Goal: Task Accomplishment & Management: Complete application form

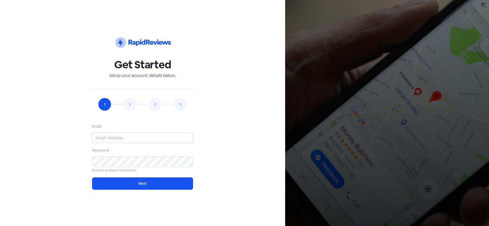
click at [132, 137] on input "email" at bounding box center [142, 138] width 101 height 11
type input "[EMAIL_ADDRESS][DOMAIN_NAME]"
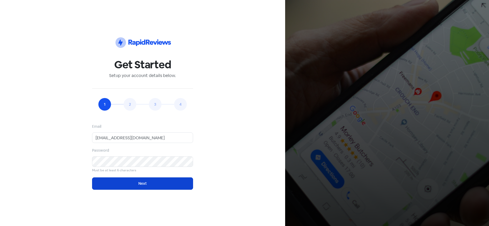
click at [141, 181] on button "Next" at bounding box center [142, 184] width 101 height 12
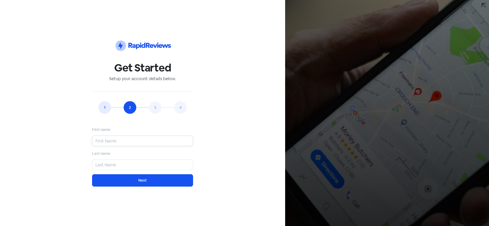
click at [142, 141] on input "text" at bounding box center [142, 141] width 101 height 11
type input "[PERSON_NAME]"
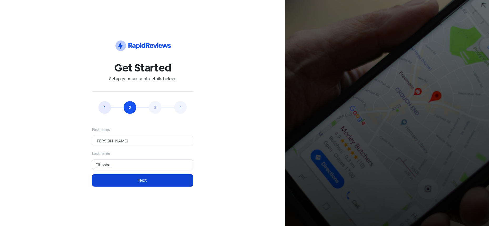
type input "Elbasha"
click at [150, 183] on button "Next" at bounding box center [142, 180] width 101 height 12
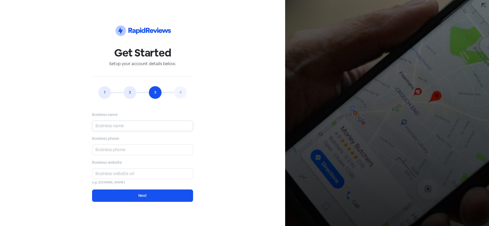
click at [122, 125] on input "text" at bounding box center [142, 126] width 101 height 11
type input "Blinds & Curtains [GEOGRAPHIC_DATA]"
click at [137, 149] on input "text" at bounding box center [142, 150] width 101 height 11
type input "02 8201 7700"
click at [131, 175] on input "text" at bounding box center [142, 174] width 101 height 11
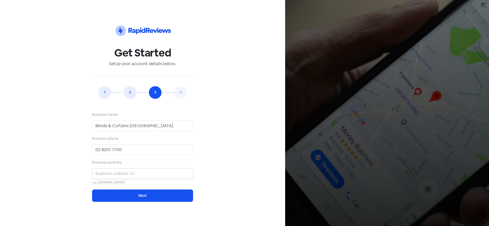
click at [105, 172] on input "text" at bounding box center [142, 174] width 101 height 11
paste input "[URL][DOMAIN_NAME]"
type input "[URL][DOMAIN_NAME]"
click at [193, 161] on div "1 2 3 4 Email [EMAIL_ADDRESS][DOMAIN_NAME] Password Must be at least 6 characte…" at bounding box center [142, 144] width 107 height 116
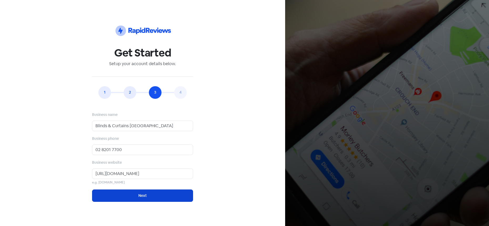
click at [134, 199] on button "Next" at bounding box center [142, 196] width 101 height 12
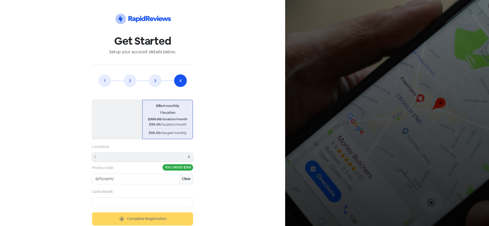
scroll to position [17, 0]
